Goal: Navigation & Orientation: Find specific page/section

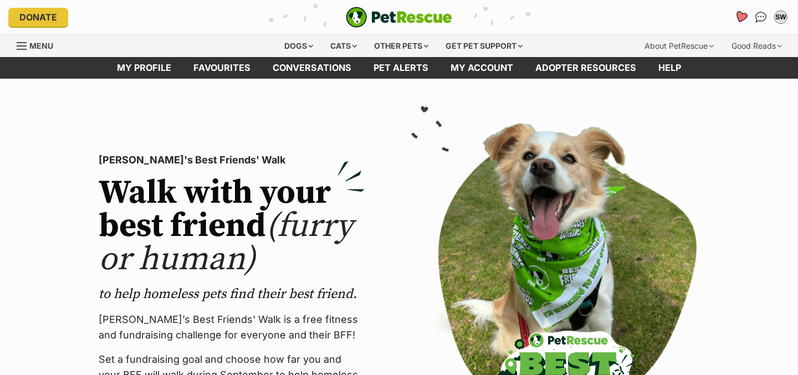
click at [741, 23] on link "Favourites" at bounding box center [740, 17] width 23 height 23
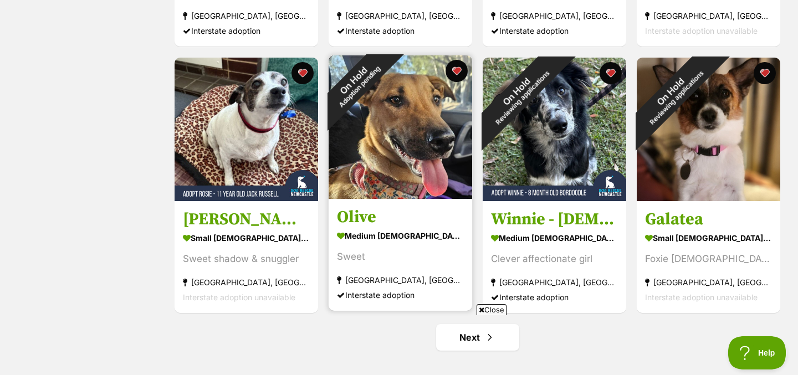
scroll to position [1431, 0]
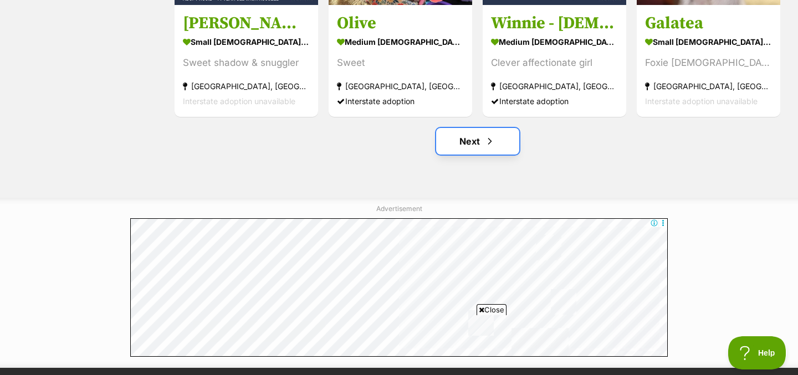
click at [471, 148] on link "Next" at bounding box center [477, 141] width 83 height 27
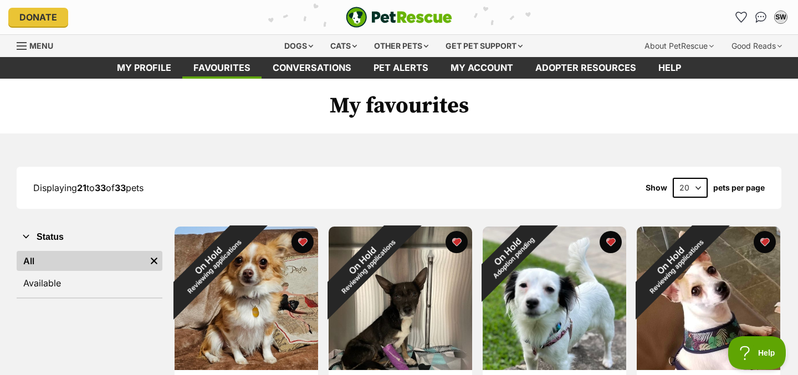
click at [401, 14] on img "PetRescue" at bounding box center [399, 17] width 106 height 21
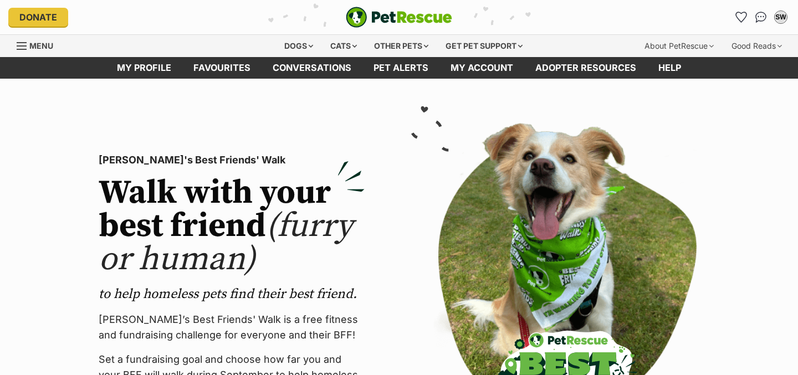
click at [288, 45] on div "Dogs" at bounding box center [299, 46] width 44 height 22
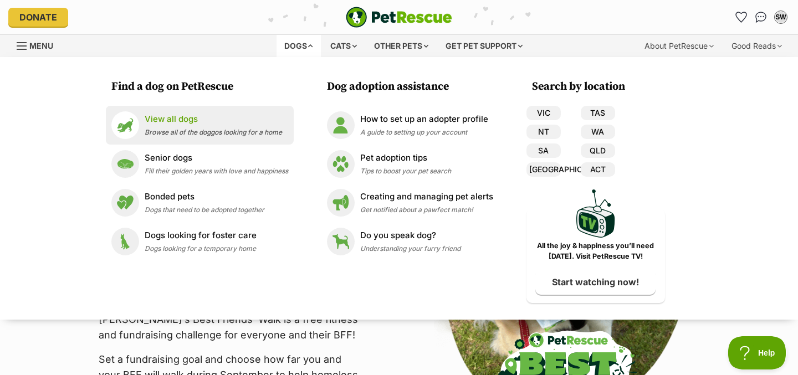
click at [234, 120] on p "View all dogs" at bounding box center [213, 119] width 137 height 13
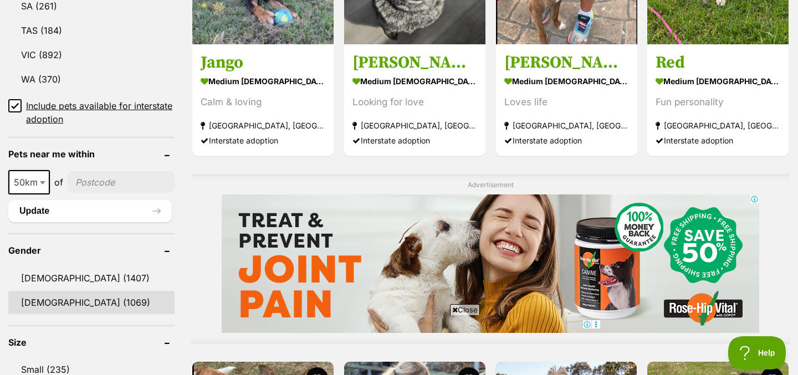
click at [88, 309] on link "[DEMOGRAPHIC_DATA] (1069)" at bounding box center [91, 302] width 166 height 23
